Goal: Information Seeking & Learning: Learn about a topic

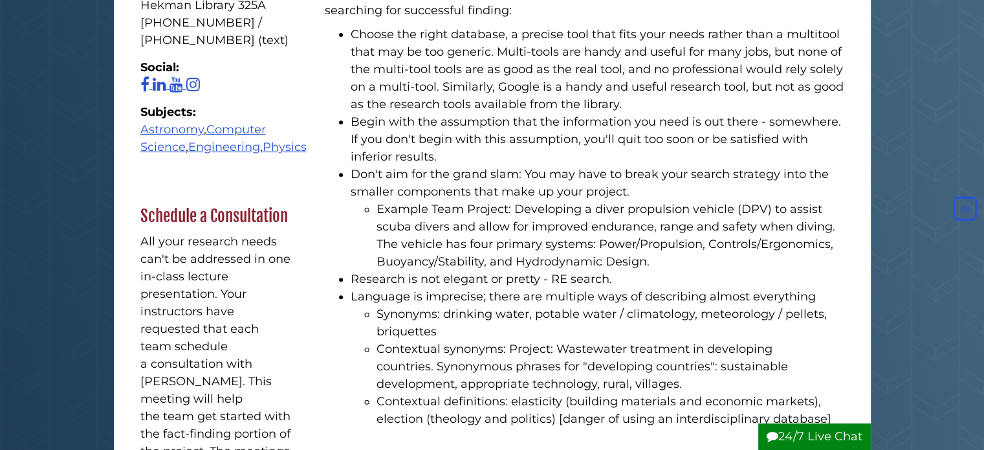
scroll to position [379, 0]
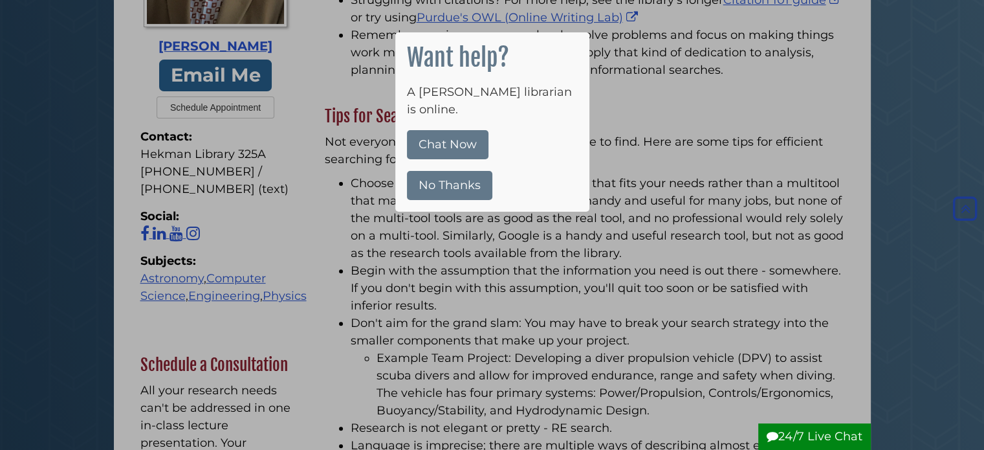
click at [0, 87] on div at bounding box center [492, 225] width 984 height 450
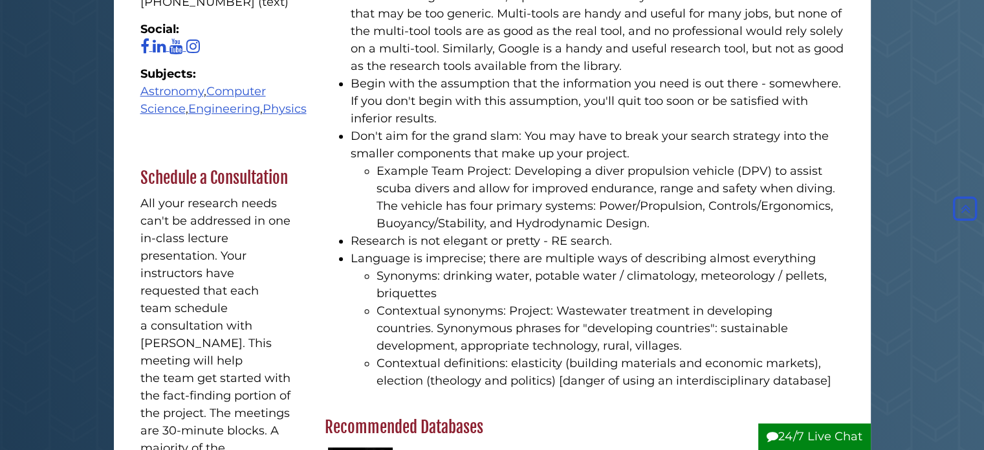
scroll to position [0, 0]
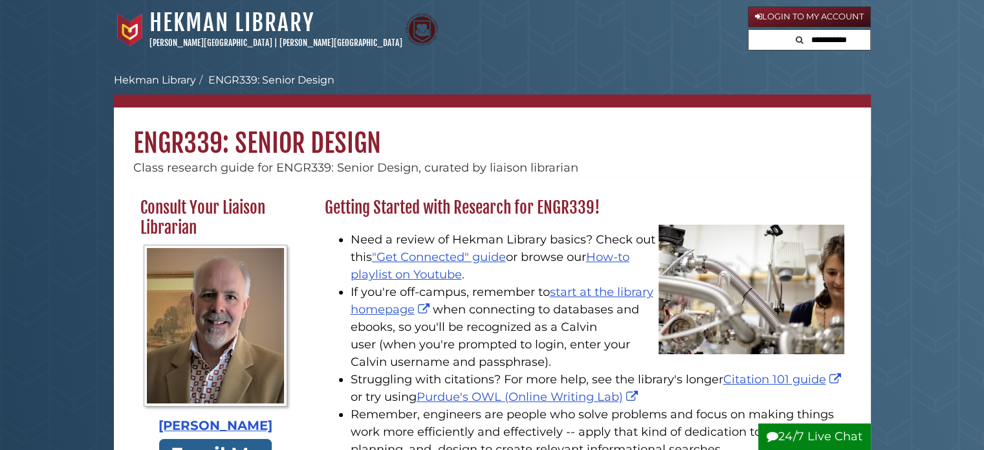
click at [390, 149] on h1 "ENGR339: Senior Design" at bounding box center [492, 133] width 757 height 52
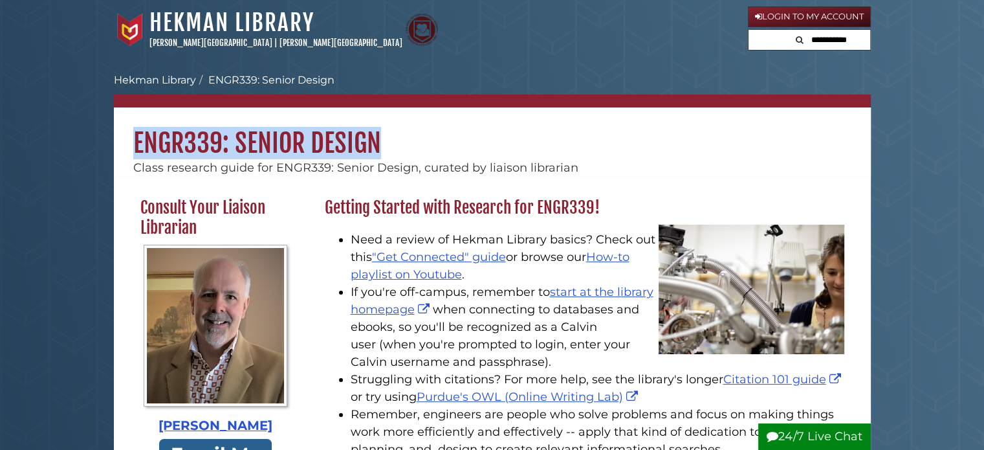
click at [390, 149] on h1 "ENGR339: Senior Design" at bounding box center [492, 133] width 757 height 52
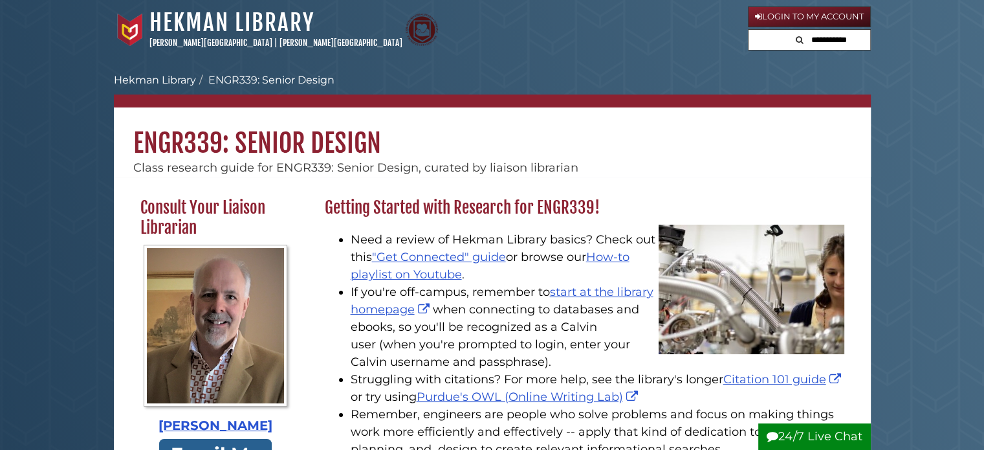
click at [448, 162] on span "Class research guide for ENGR339: Senior Design, curated by liaison librarian" at bounding box center [355, 167] width 445 height 14
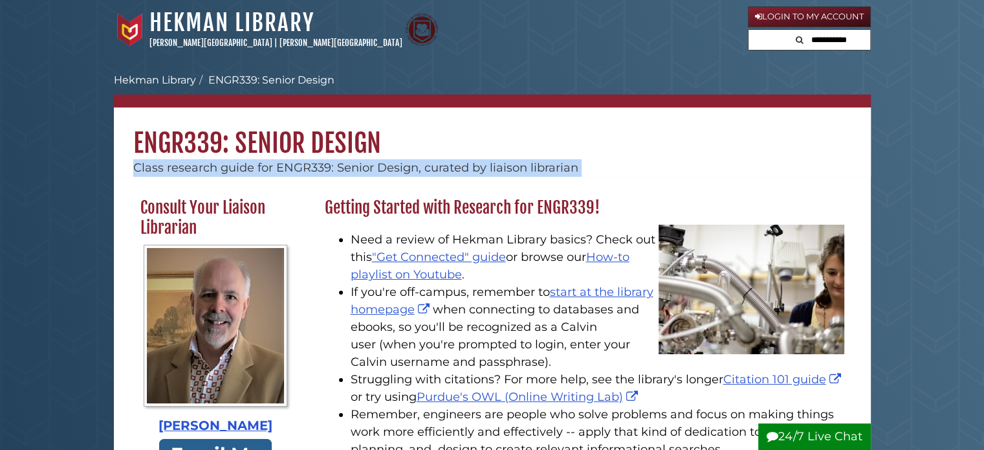
click at [448, 162] on span "Class research guide for ENGR339: Senior Design, curated by liaison librarian" at bounding box center [355, 167] width 445 height 14
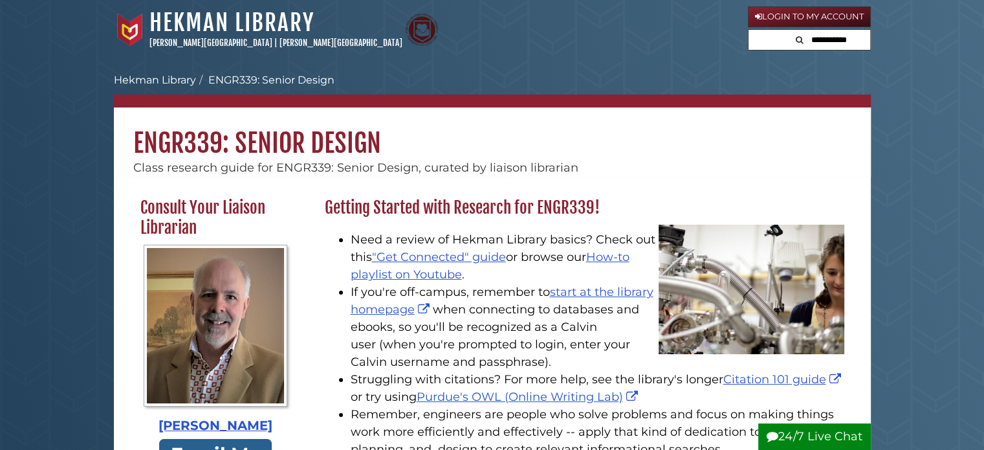
drag, startPoint x: 448, startPoint y: 162, endPoint x: 378, endPoint y: 141, distance: 73.1
click at [378, 141] on h1 "ENGR339: Senior Design" at bounding box center [492, 133] width 757 height 52
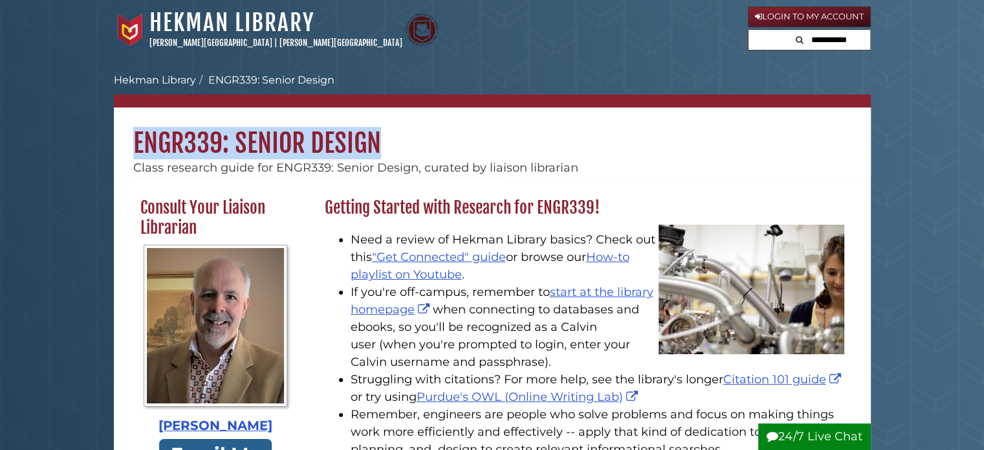
click at [378, 141] on h1 "ENGR339: Senior Design" at bounding box center [492, 133] width 757 height 52
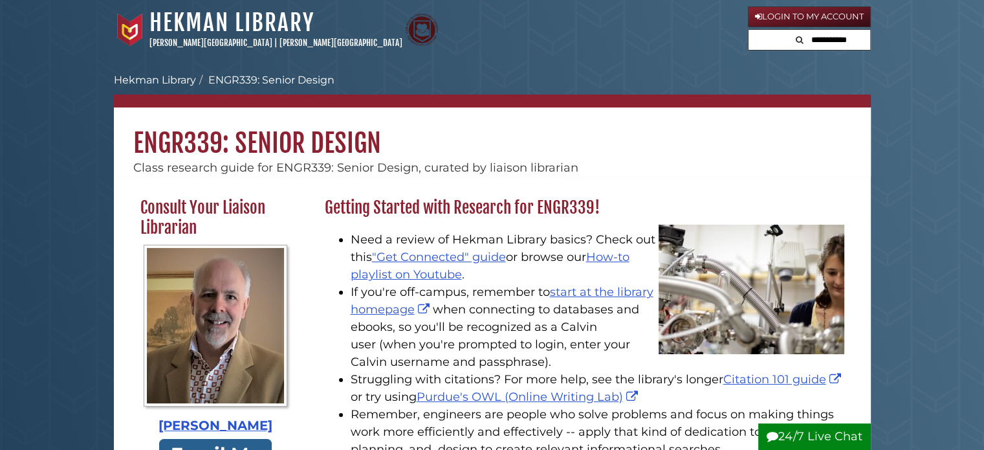
click at [327, 165] on span "Class research guide for ENGR339: Senior Design, curated by liaison librarian" at bounding box center [355, 167] width 445 height 14
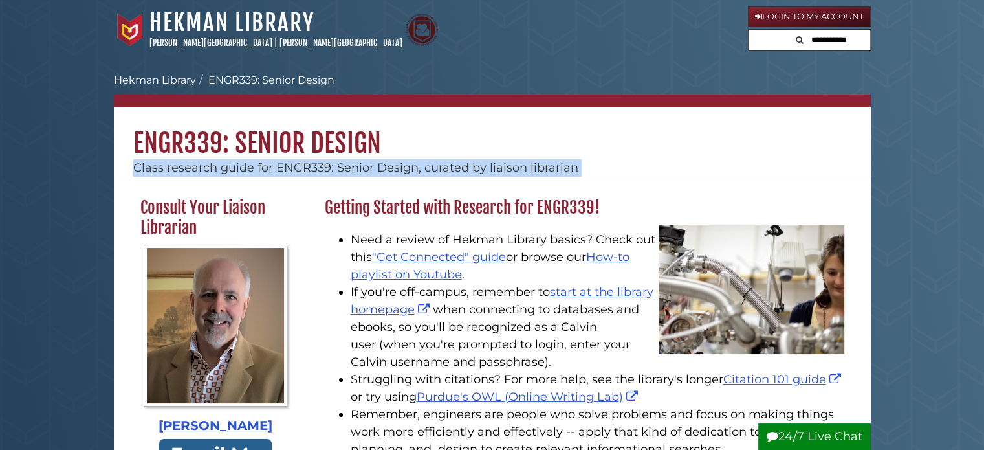
click at [327, 165] on span "Class research guide for ENGR339: Senior Design, curated by liaison librarian" at bounding box center [355, 167] width 445 height 14
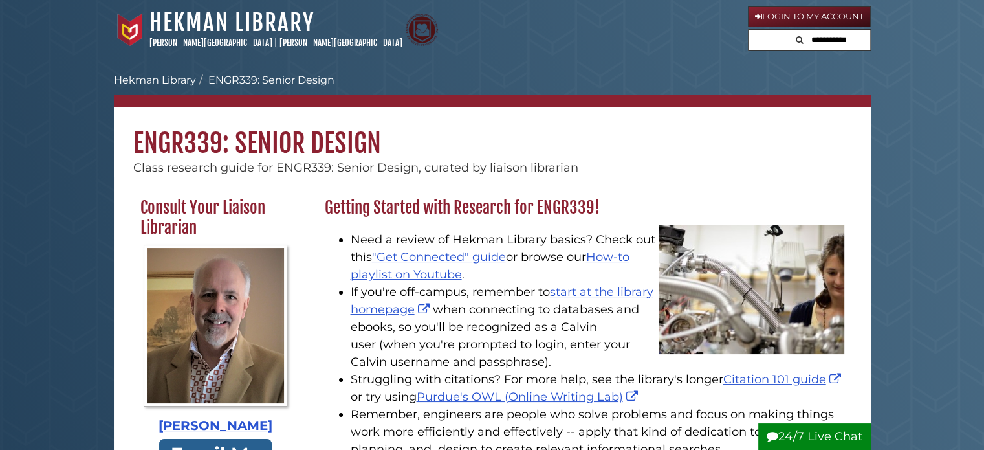
click at [417, 140] on h1 "ENGR339: Senior Design" at bounding box center [492, 133] width 757 height 52
